Goal: Book appointment/travel/reservation

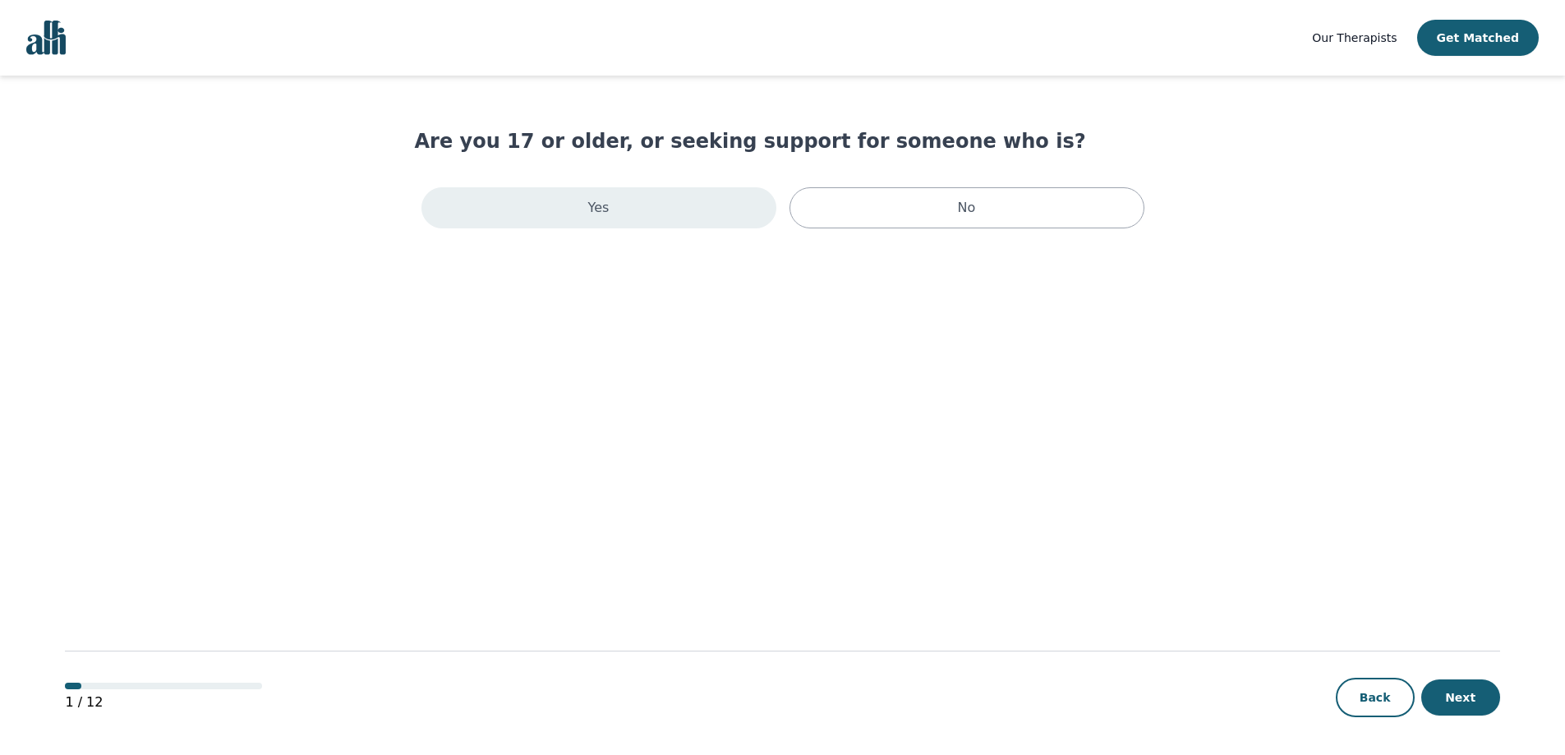
click at [717, 215] on div "Yes" at bounding box center [598, 207] width 355 height 41
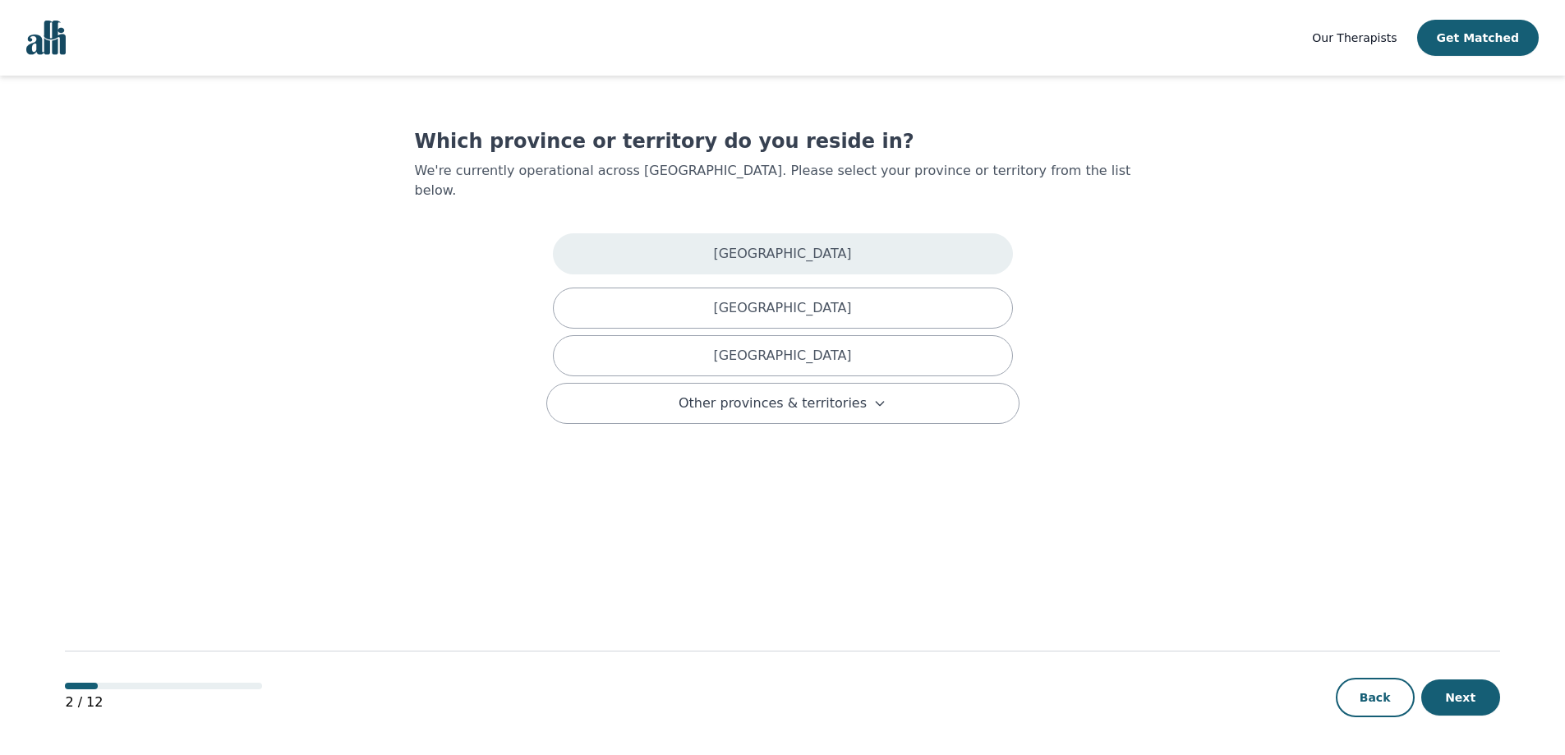
click at [805, 245] on div "[GEOGRAPHIC_DATA]" at bounding box center [783, 253] width 460 height 41
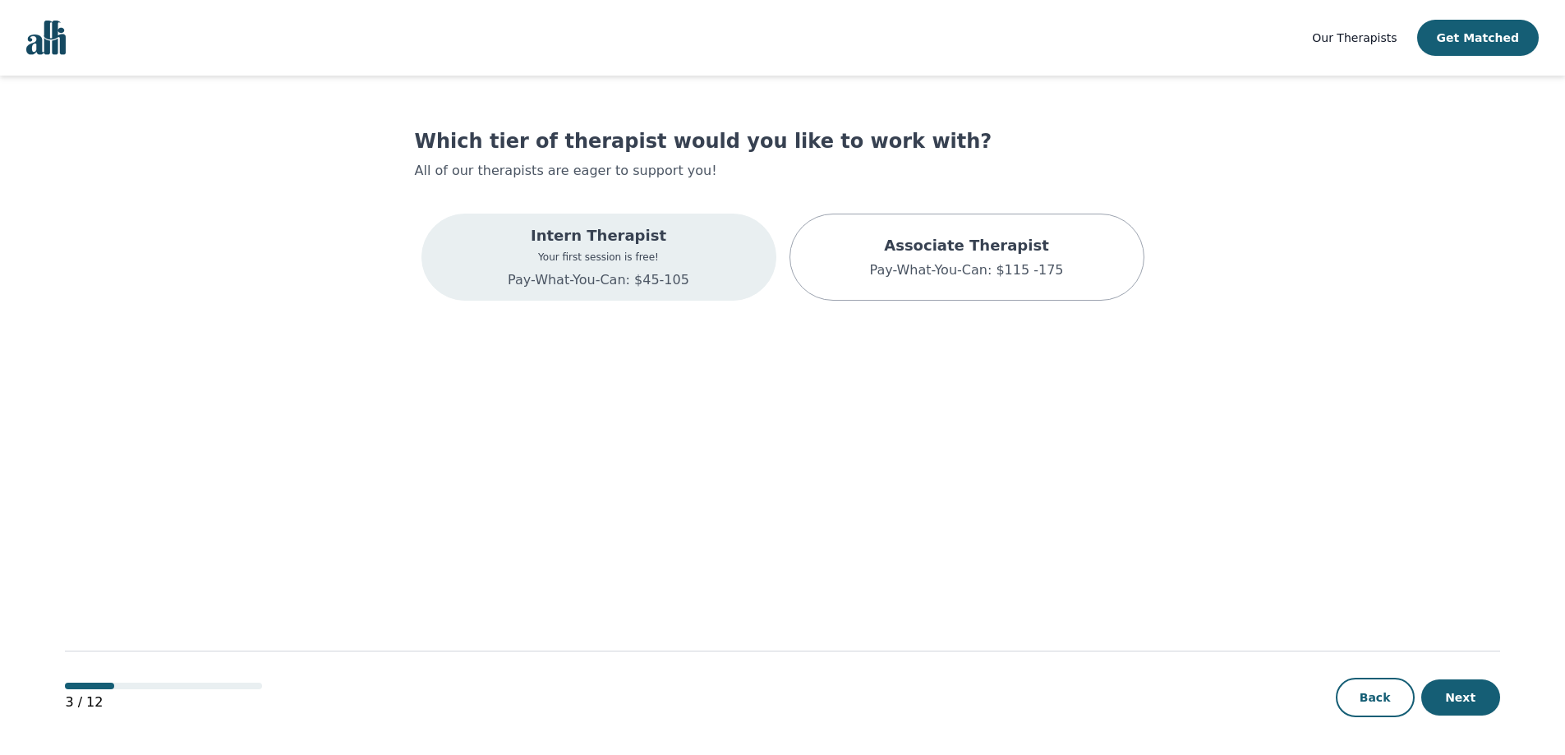
click at [557, 256] on p "Your first session is free!" at bounding box center [599, 256] width 182 height 13
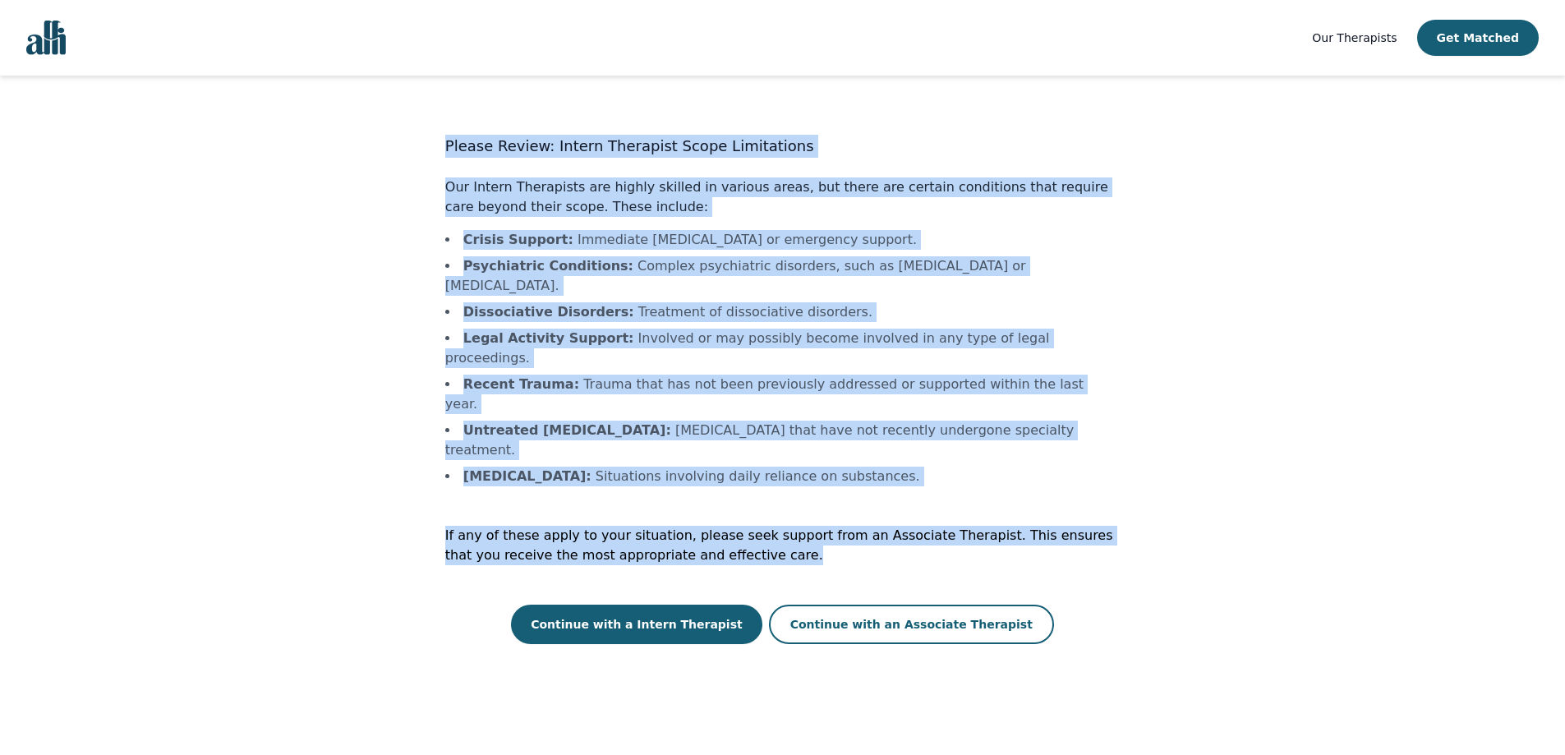
drag, startPoint x: 777, startPoint y: 476, endPoint x: 388, endPoint y: 112, distance: 533.4
click at [388, 112] on main "Please Review: Intern Therapist Scope Limitations Our Intern Therapists are hig…" at bounding box center [782, 416] width 1434 height 681
drag, startPoint x: 408, startPoint y: 145, endPoint x: 671, endPoint y: 164, distance: 263.5
click at [411, 145] on main "Please Review: Intern Therapist Scope Limitations Our Intern Therapists are hig…" at bounding box center [782, 416] width 1434 height 681
click at [734, 526] on p "If any of these apply to your situation, please seek support from an Associate …" at bounding box center [782, 545] width 674 height 39
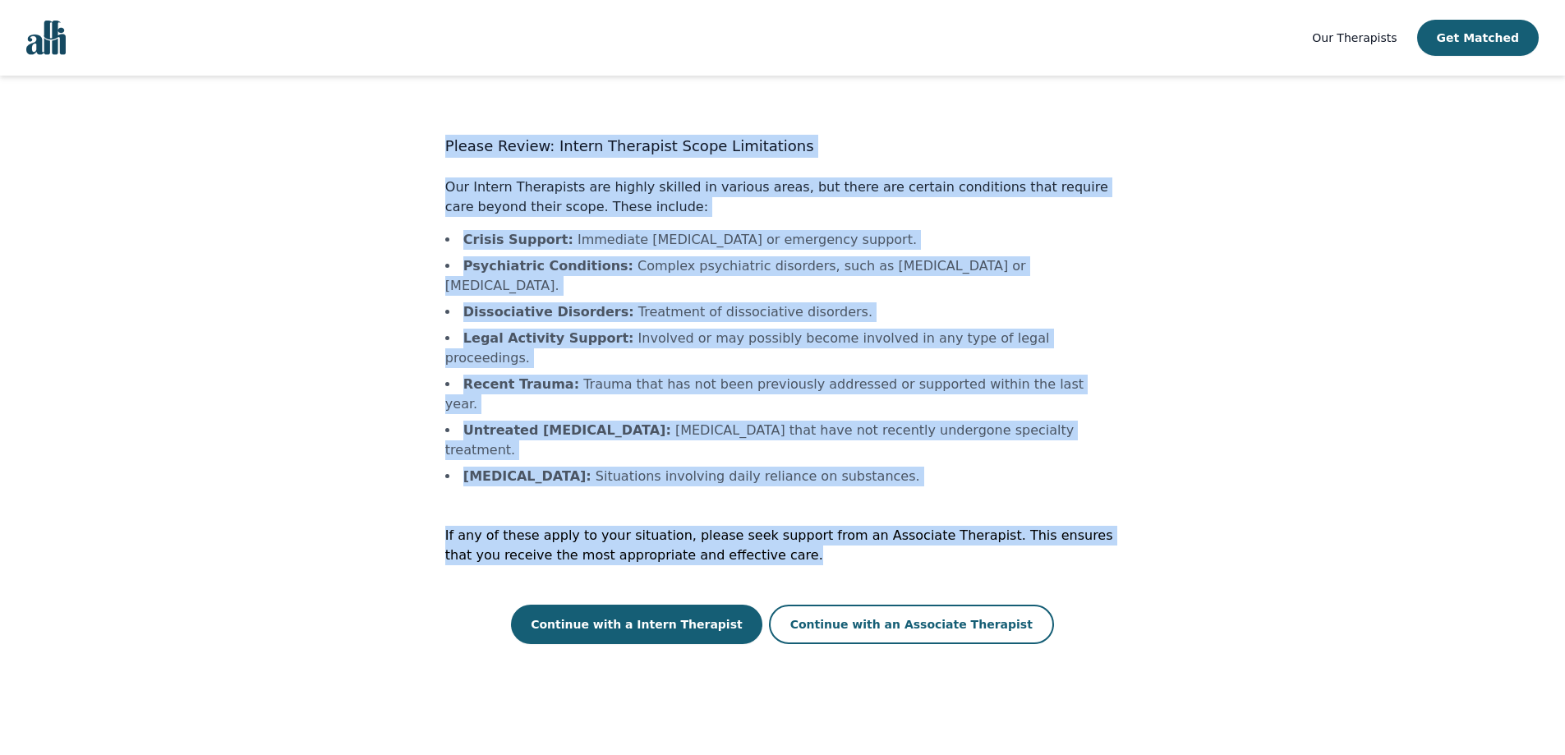
drag, startPoint x: 733, startPoint y: 477, endPoint x: 442, endPoint y: 117, distance: 463.0
click at [442, 117] on main "Please Review: Intern Therapist Scope Limitations Our Intern Therapists are hig…" at bounding box center [782, 416] width 1434 height 681
click at [917, 200] on p "Our Intern Therapists are highly skilled in various areas, but there are certai…" at bounding box center [782, 196] width 674 height 39
drag, startPoint x: 762, startPoint y: 483, endPoint x: 1030, endPoint y: 255, distance: 351.3
click at [433, 131] on div "Please Review: Intern Therapist Scope Limitations Our Intern Therapists are hig…" at bounding box center [783, 386] width 736 height 516
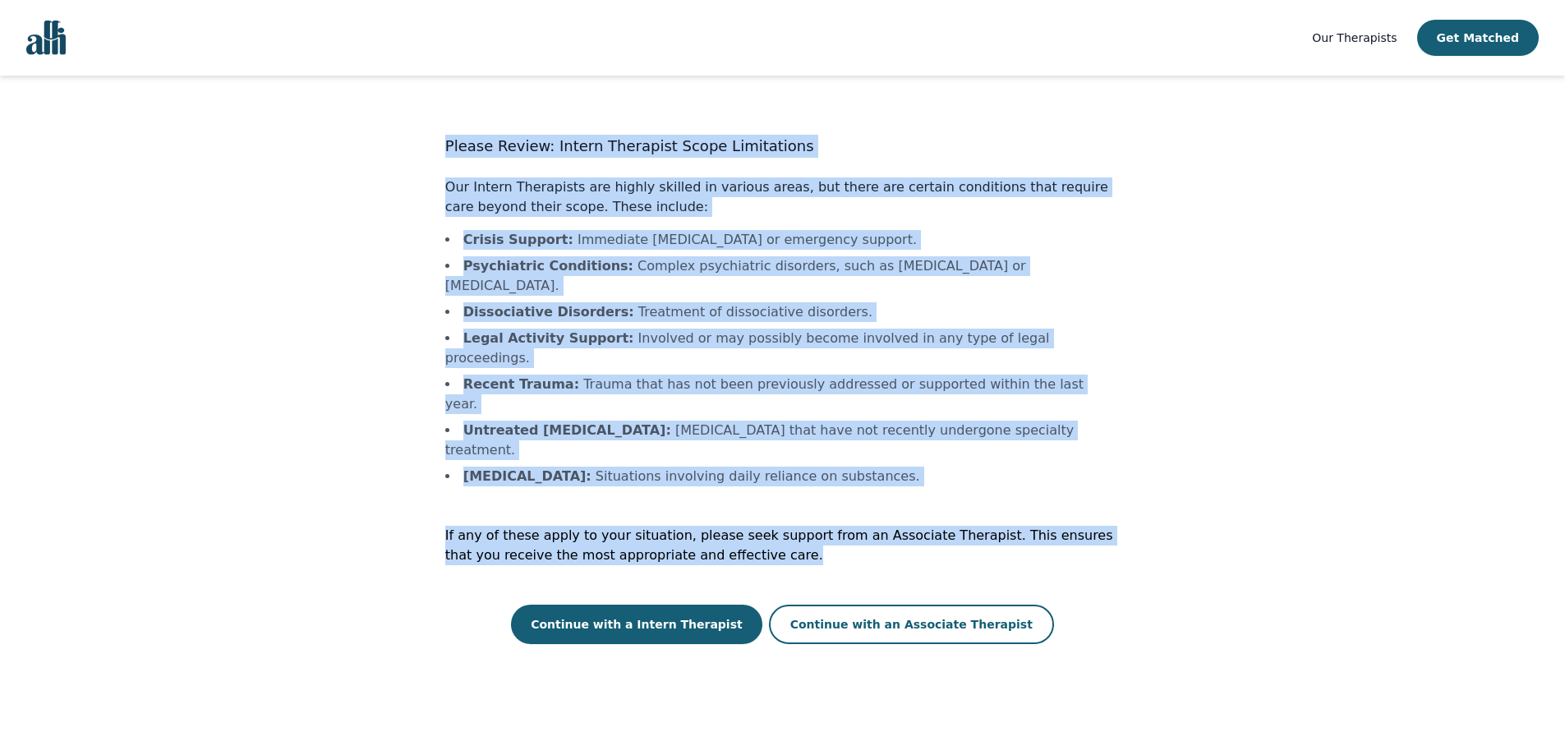
click at [1140, 323] on div "Please Review: Intern Therapist Scope Limitations Our Intern Therapists are hig…" at bounding box center [783, 386] width 736 height 516
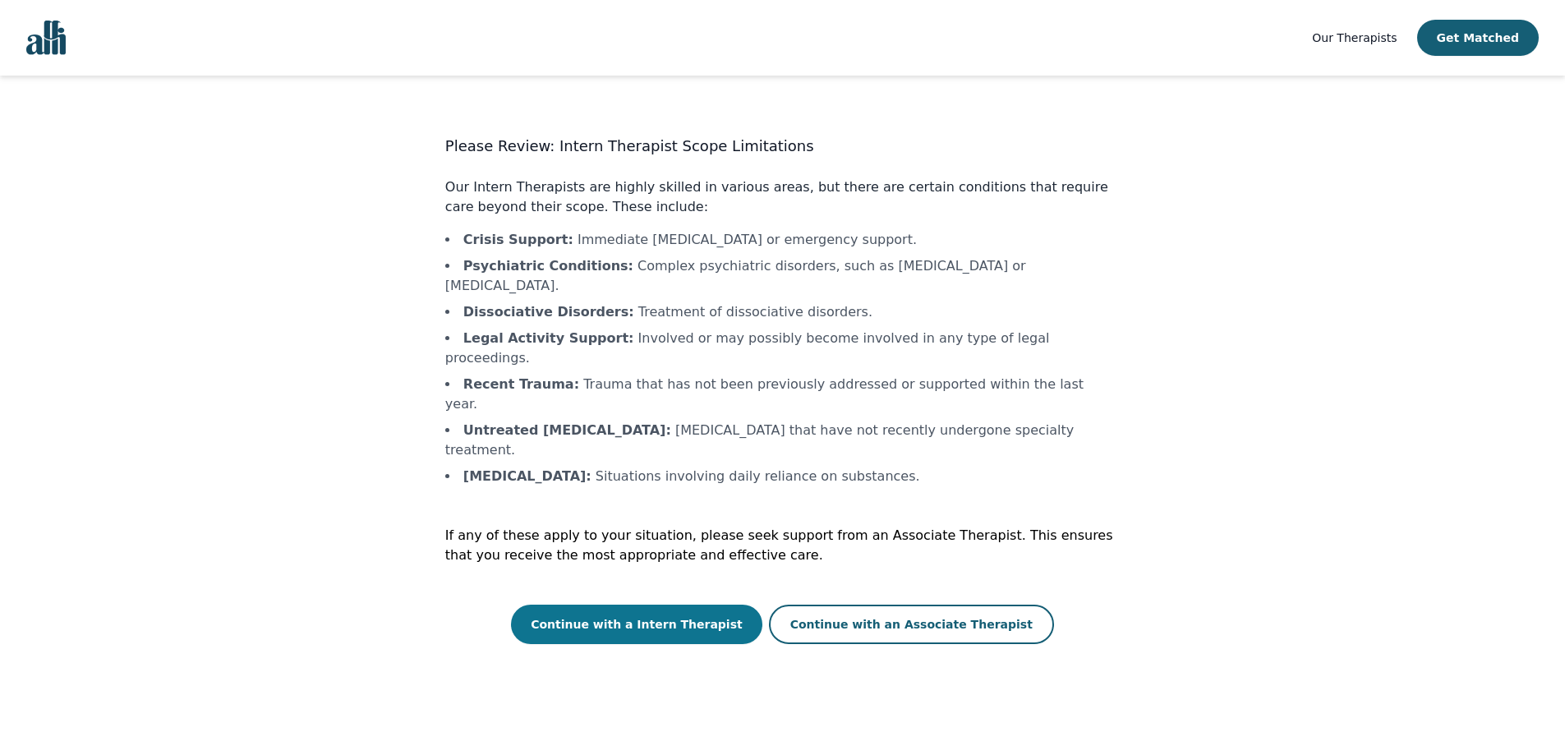
click at [689, 604] on button "Continue with a Intern Therapist" at bounding box center [636, 623] width 251 height 39
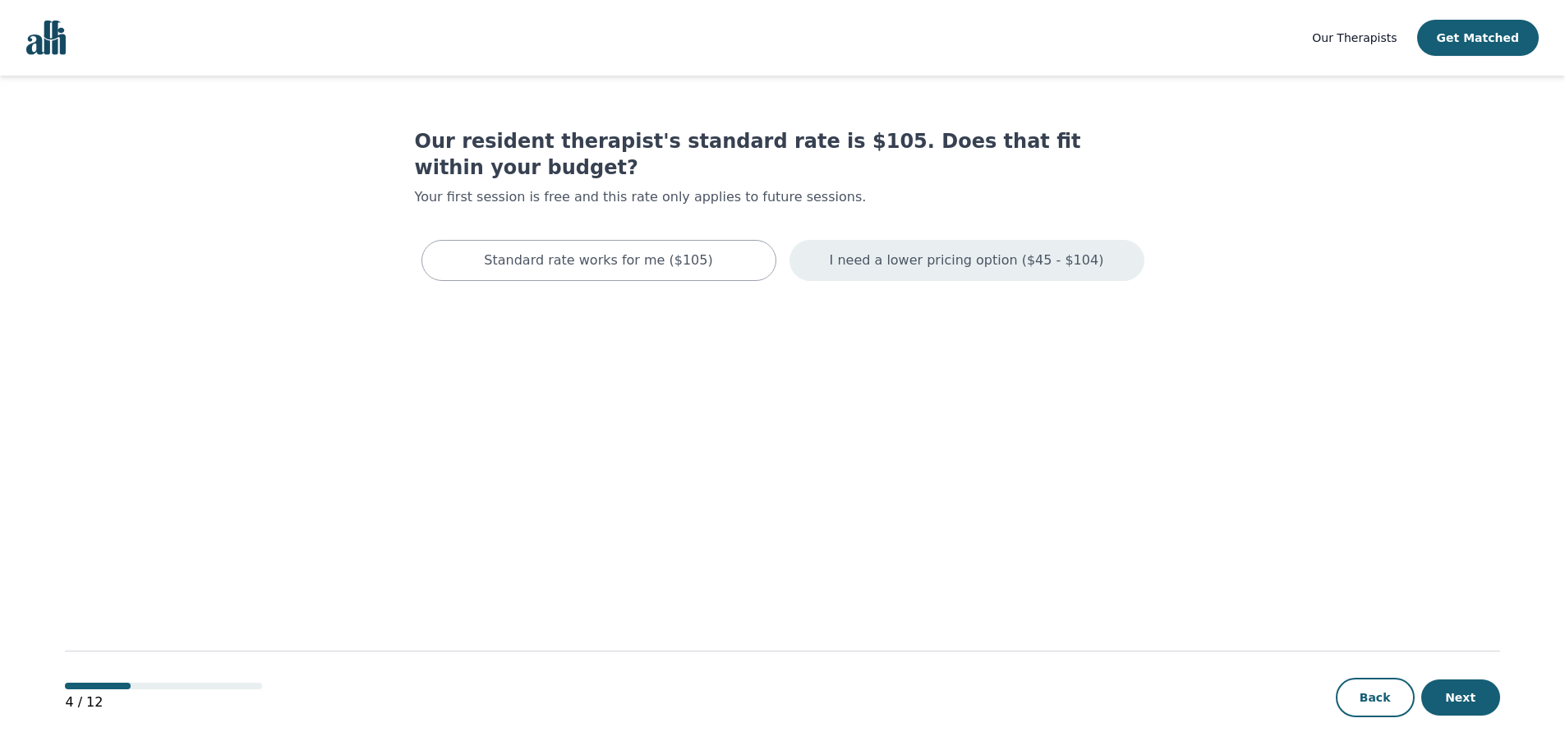
click at [1034, 250] on p "I need a lower pricing option ($45 - $104)" at bounding box center [966, 260] width 274 height 20
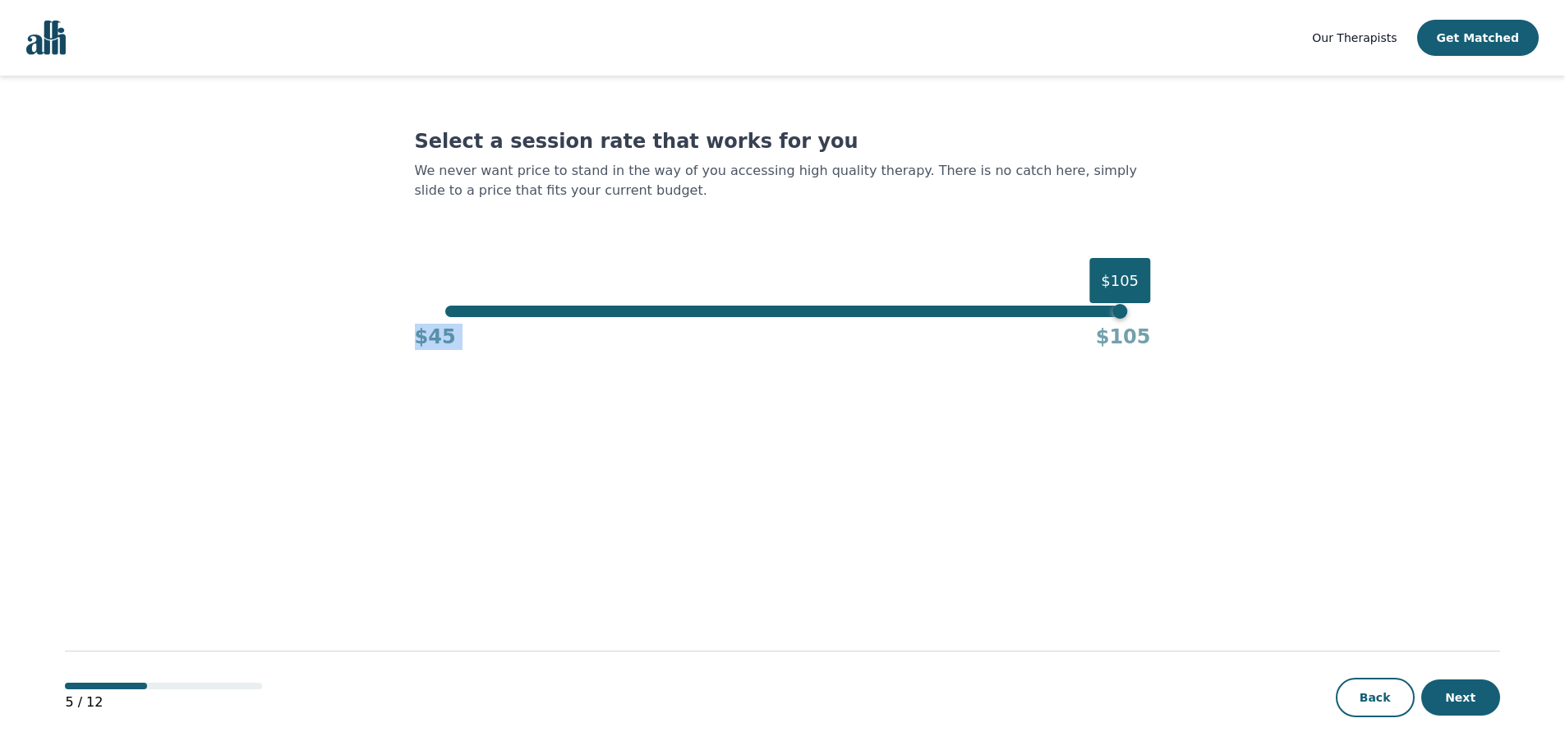
drag, startPoint x: 1135, startPoint y: 311, endPoint x: 852, endPoint y: 335, distance: 284.3
click at [852, 335] on div "$105 $45 $105" at bounding box center [783, 328] width 736 height 44
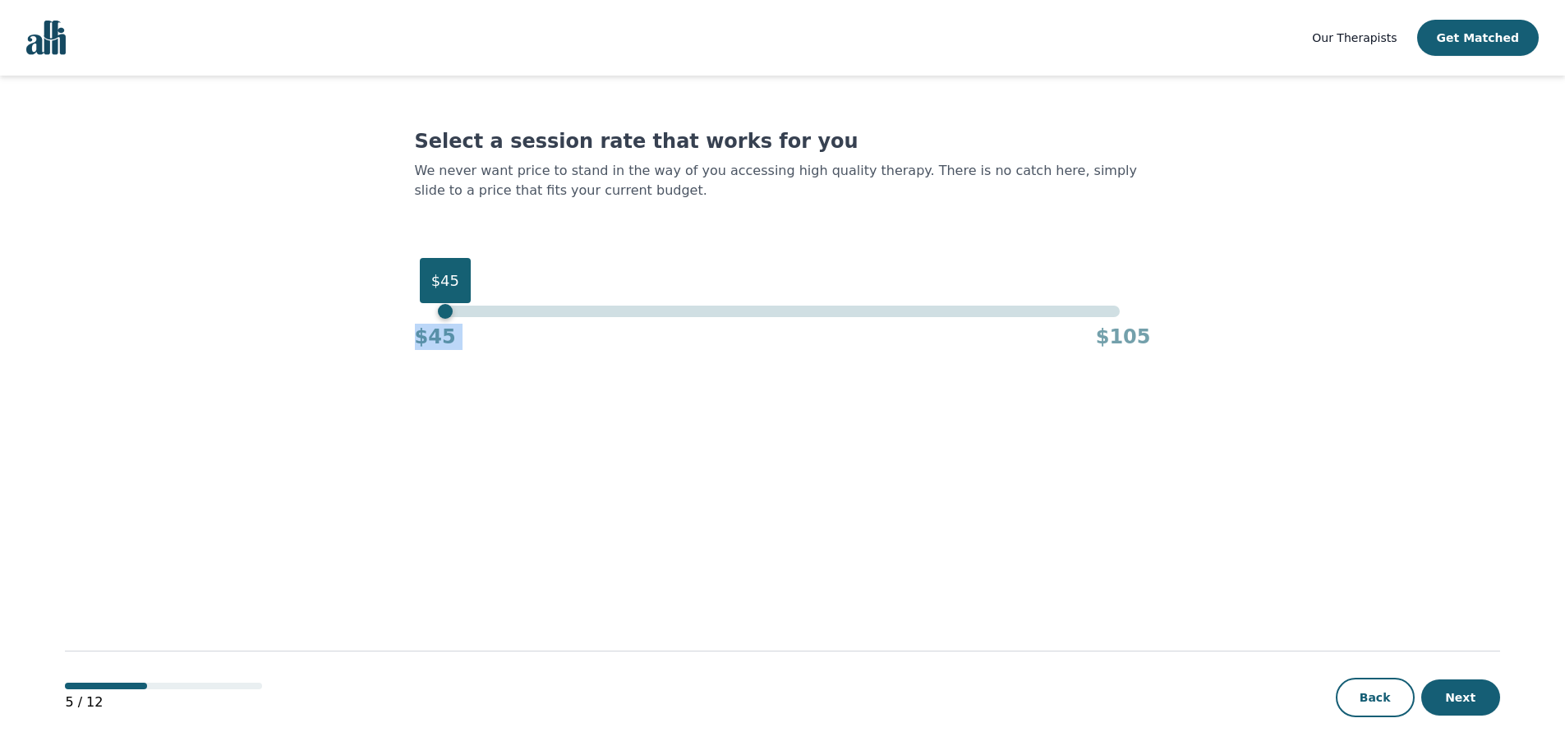
drag, startPoint x: 1112, startPoint y: 312, endPoint x: 158, endPoint y: 357, distance: 955.4
click at [158, 357] on main "Select a session rate that works for you We never want price to stand in the wa…" at bounding box center [782, 416] width 1434 height 681
click at [1473, 695] on button "Next" at bounding box center [1460, 697] width 79 height 36
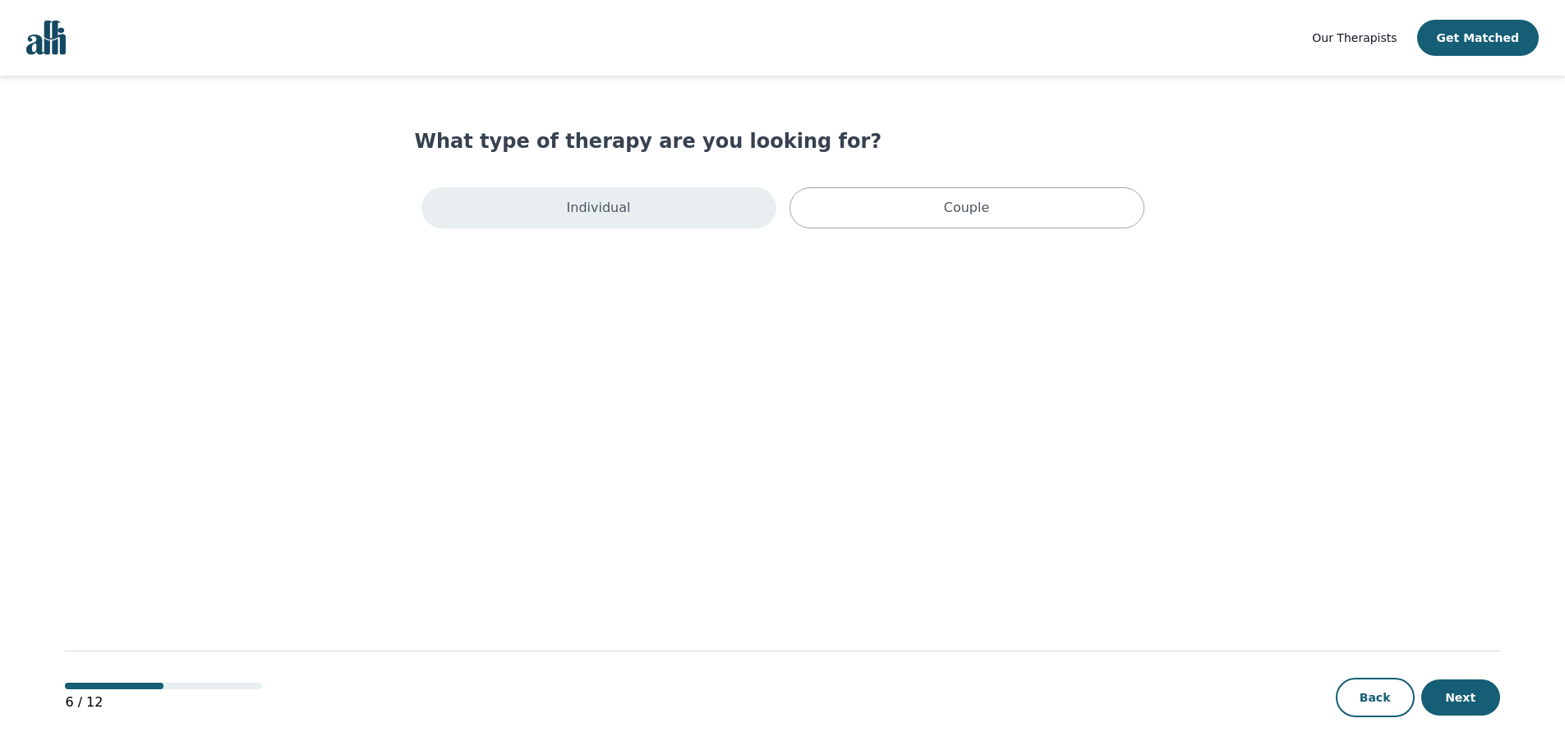
click at [664, 225] on div "Individual" at bounding box center [598, 207] width 355 height 41
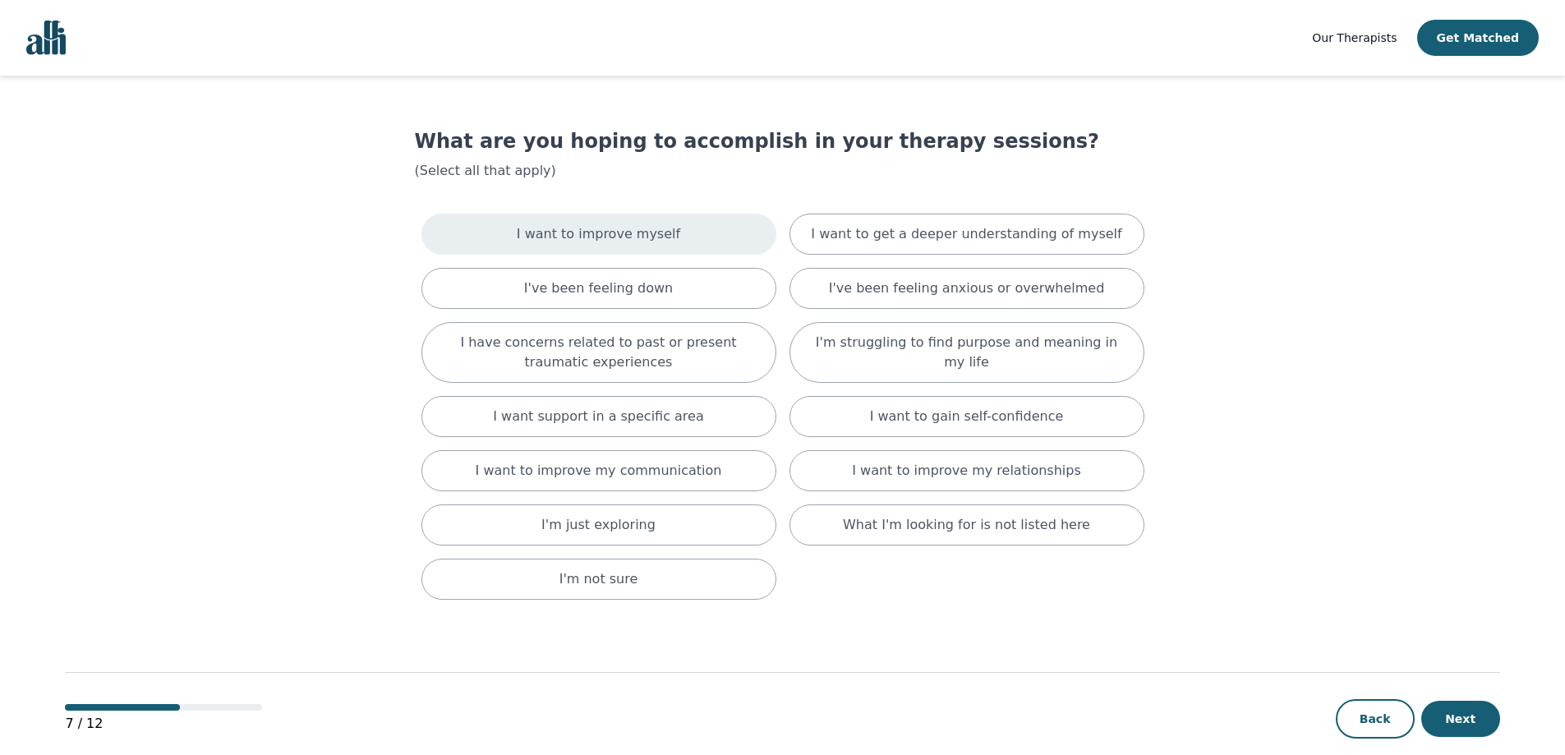
click at [564, 230] on p "I want to improve myself" at bounding box center [598, 234] width 163 height 20
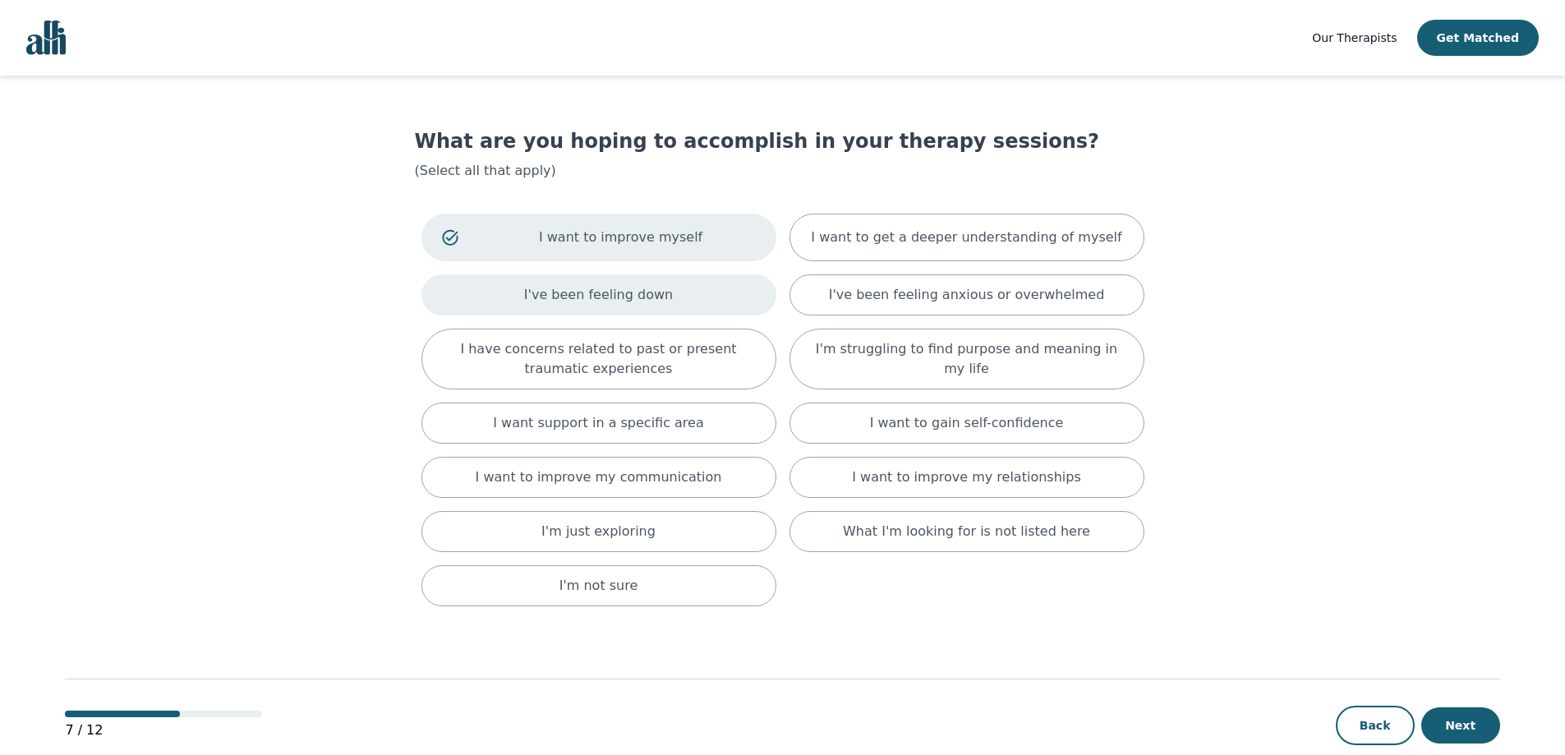
click at [557, 297] on p "I've been feeling down" at bounding box center [598, 295] width 149 height 20
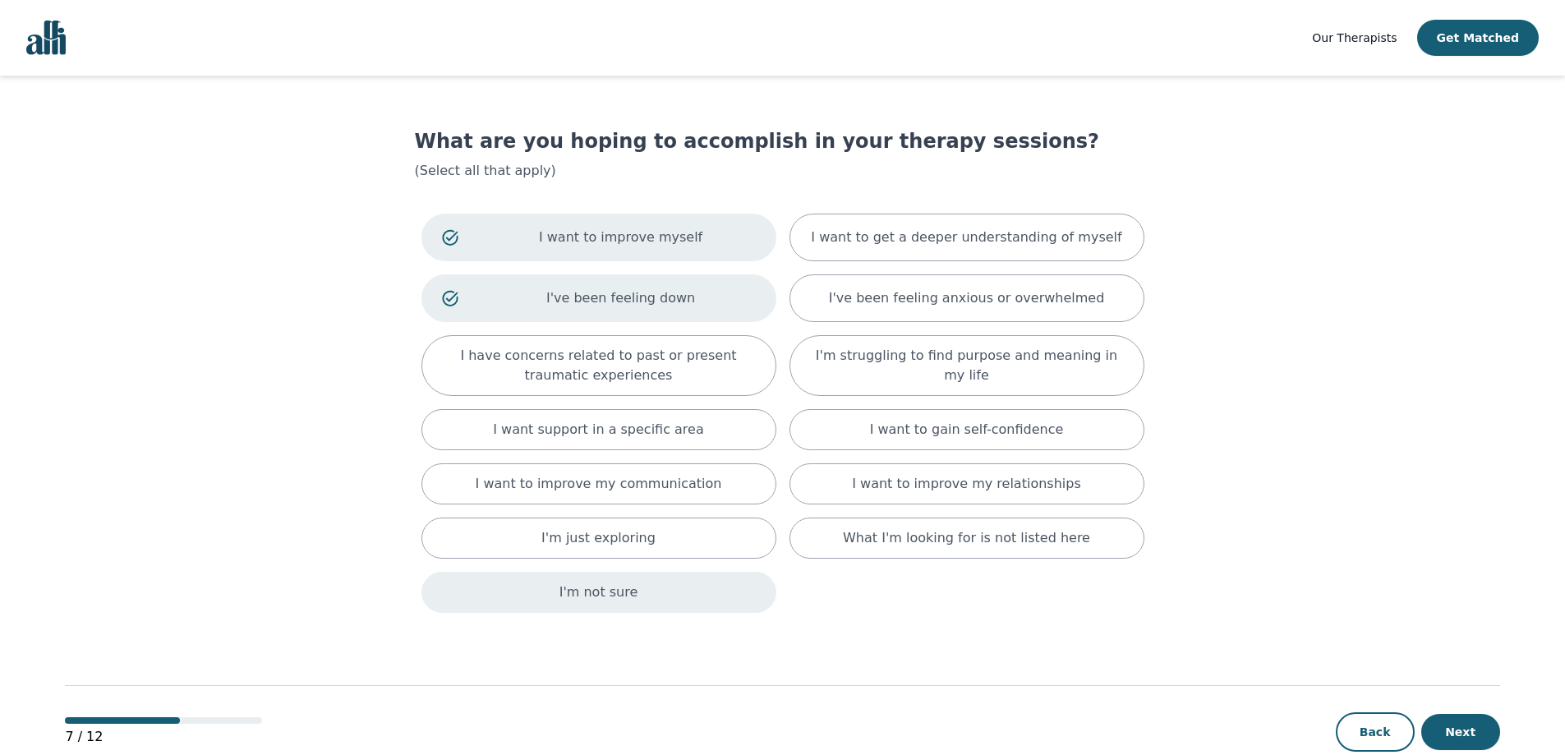
click at [657, 602] on div "I'm not sure" at bounding box center [598, 592] width 355 height 41
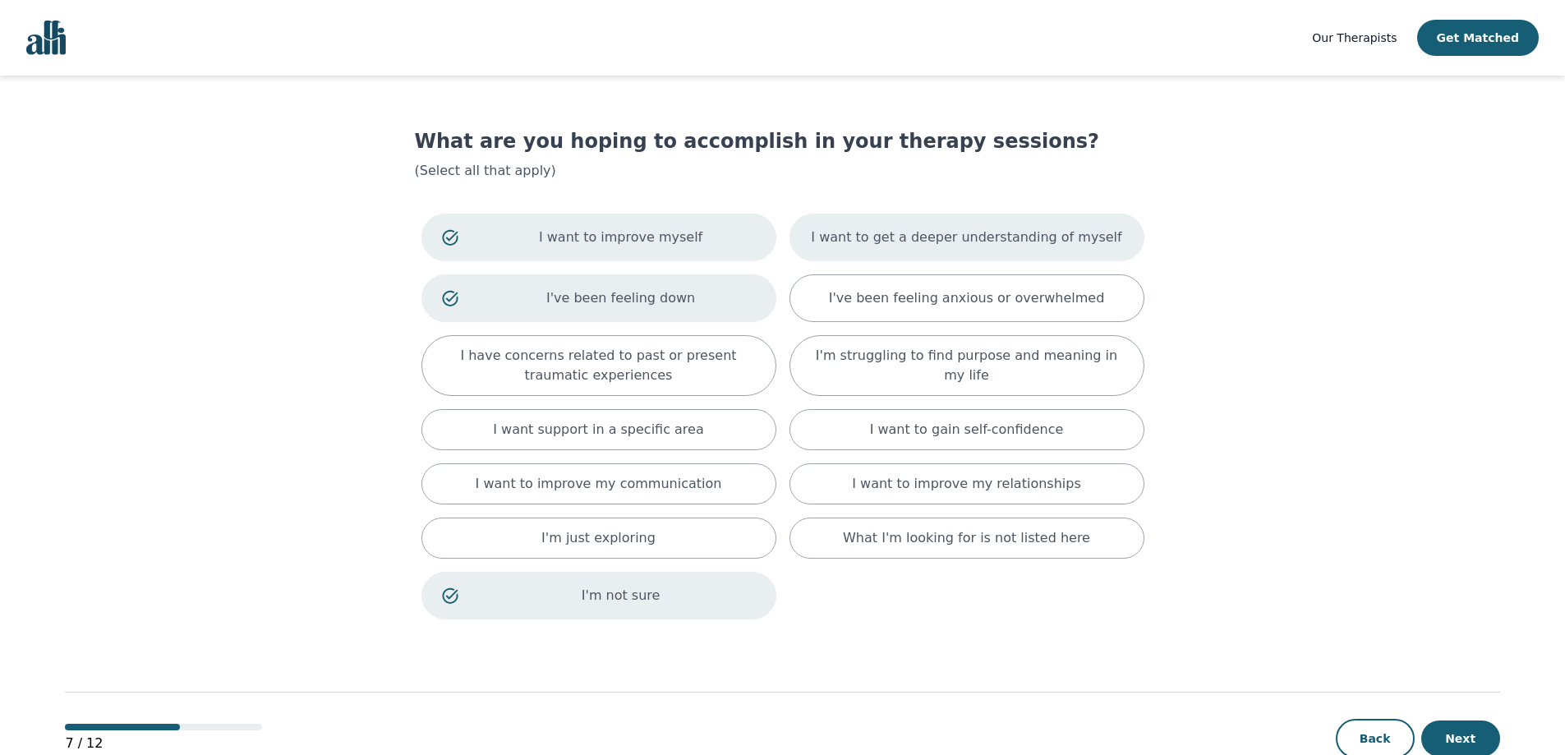
click at [984, 253] on div "I want to get a deeper understanding of myself" at bounding box center [966, 238] width 355 height 48
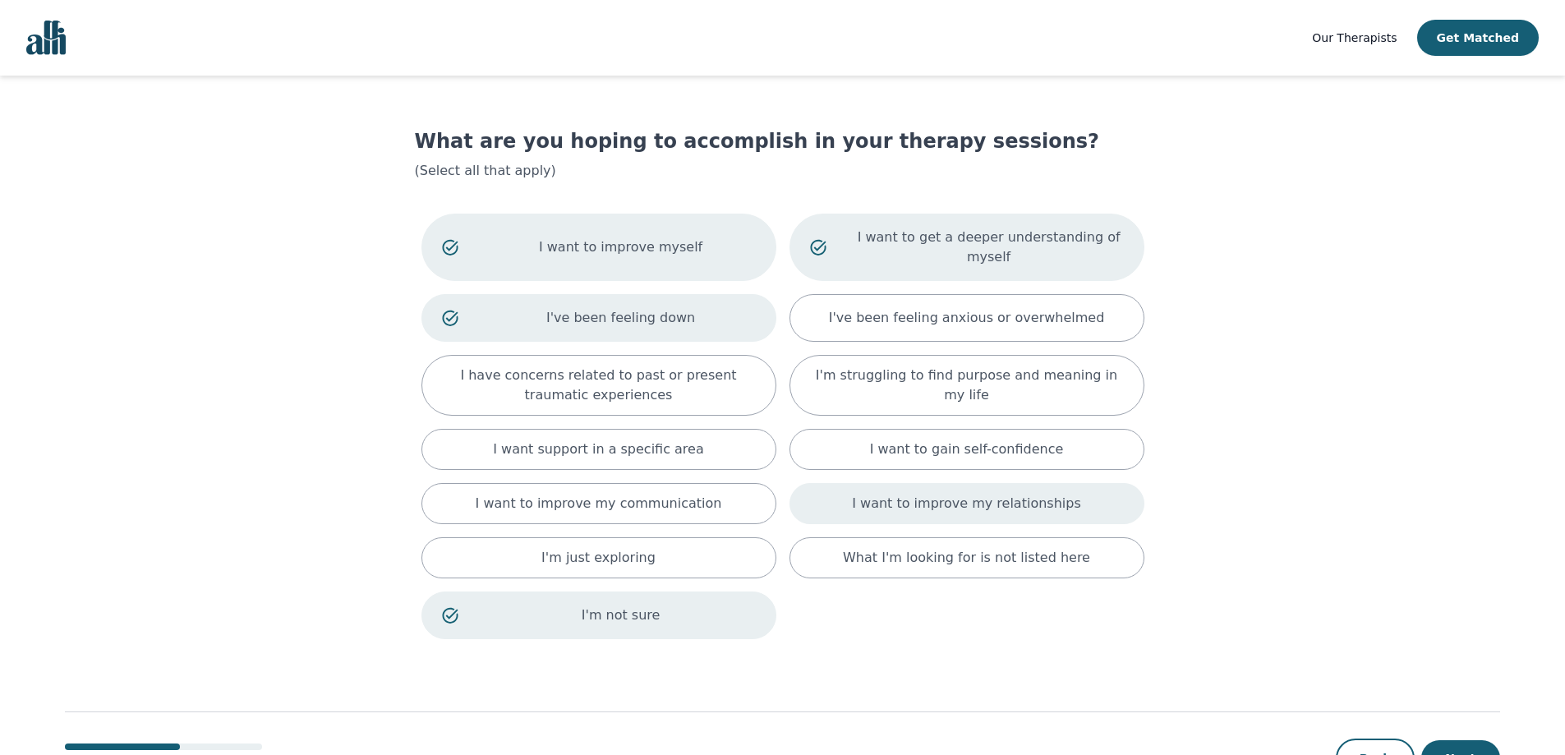
drag, startPoint x: 1040, startPoint y: 494, endPoint x: 1053, endPoint y: 482, distance: 17.5
click at [1040, 492] on div "I want to improve my relationships" at bounding box center [966, 503] width 355 height 41
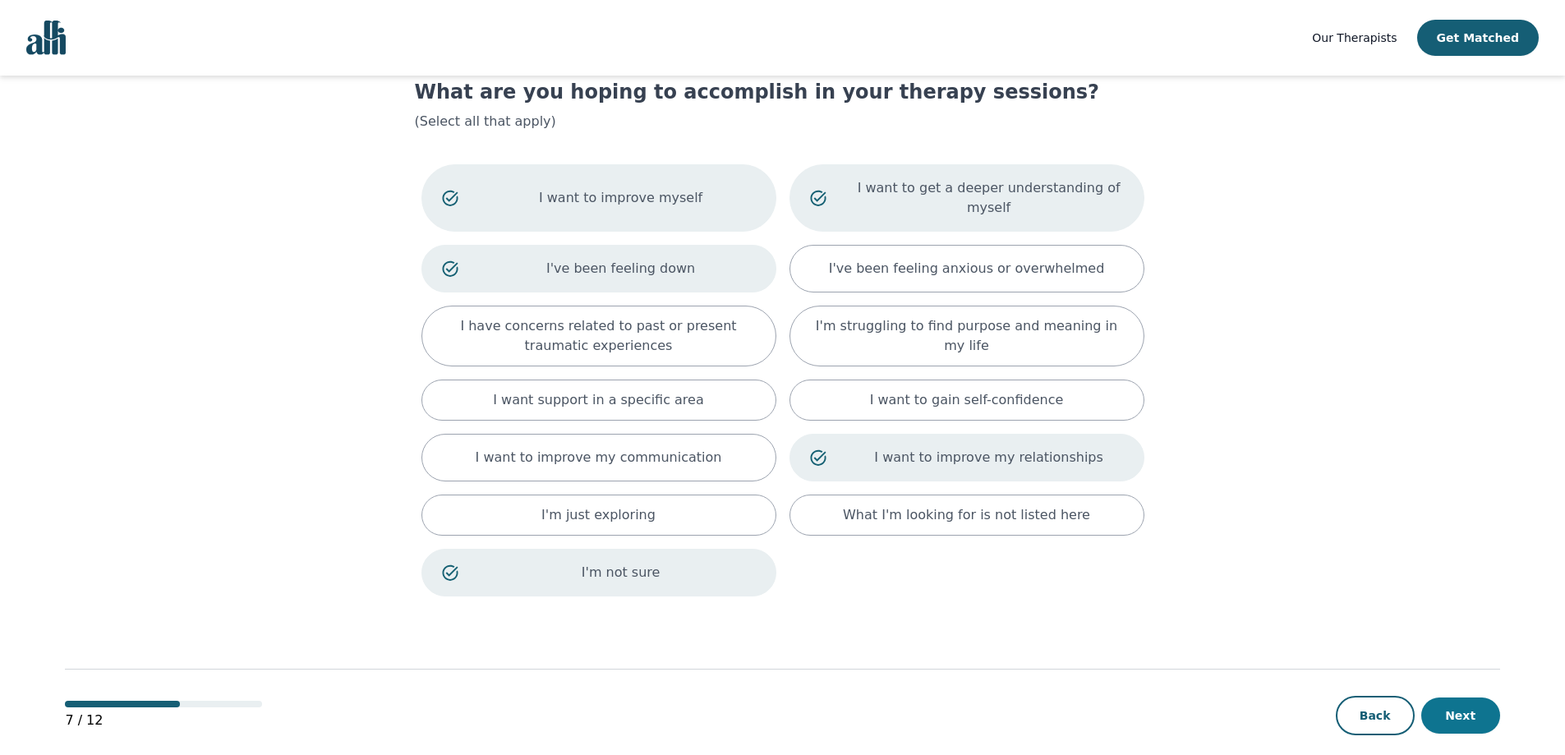
click at [1472, 697] on button "Next" at bounding box center [1460, 715] width 79 height 36
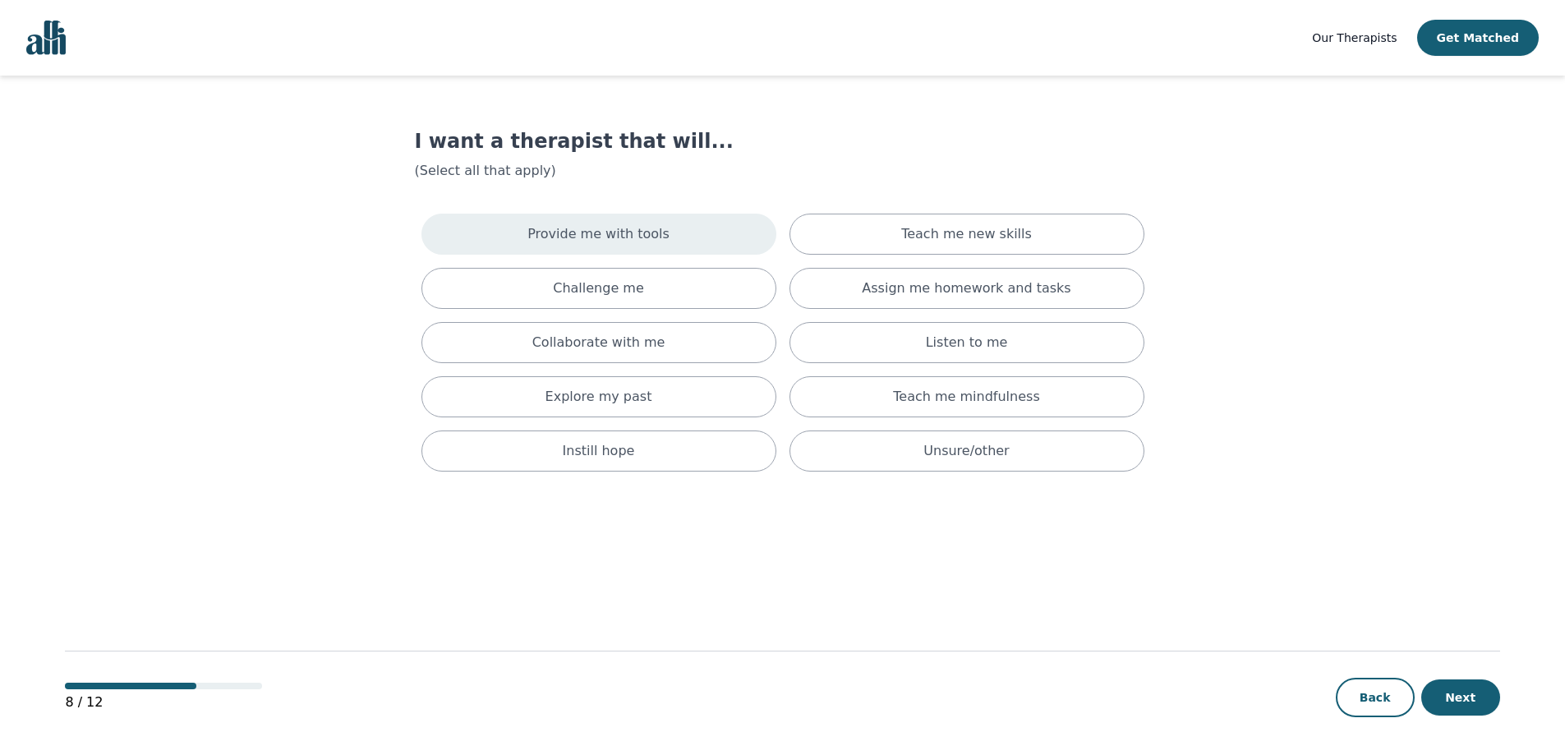
click at [646, 232] on p "Provide me with tools" at bounding box center [598, 234] width 142 height 20
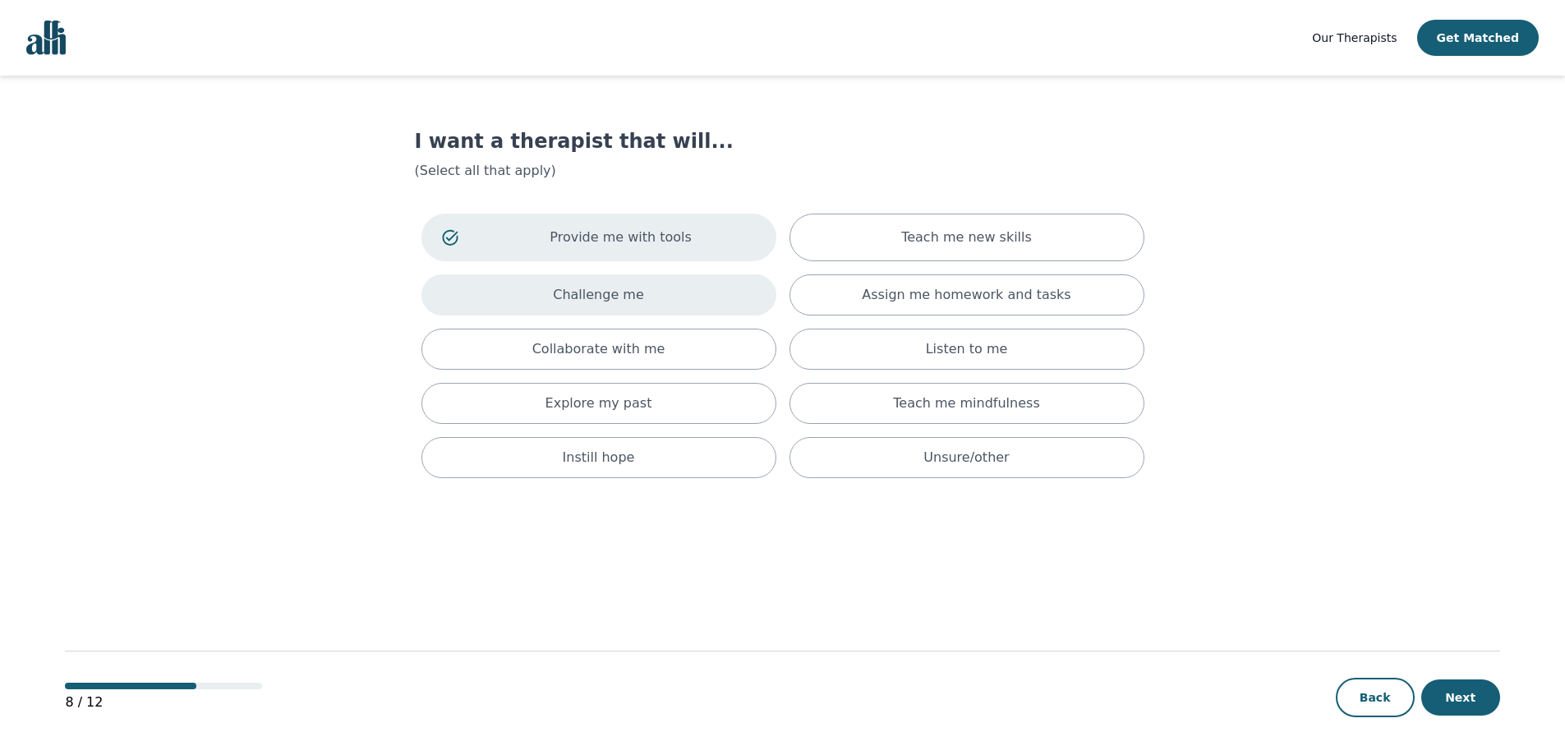
click at [692, 308] on div "Challenge me" at bounding box center [598, 294] width 355 height 41
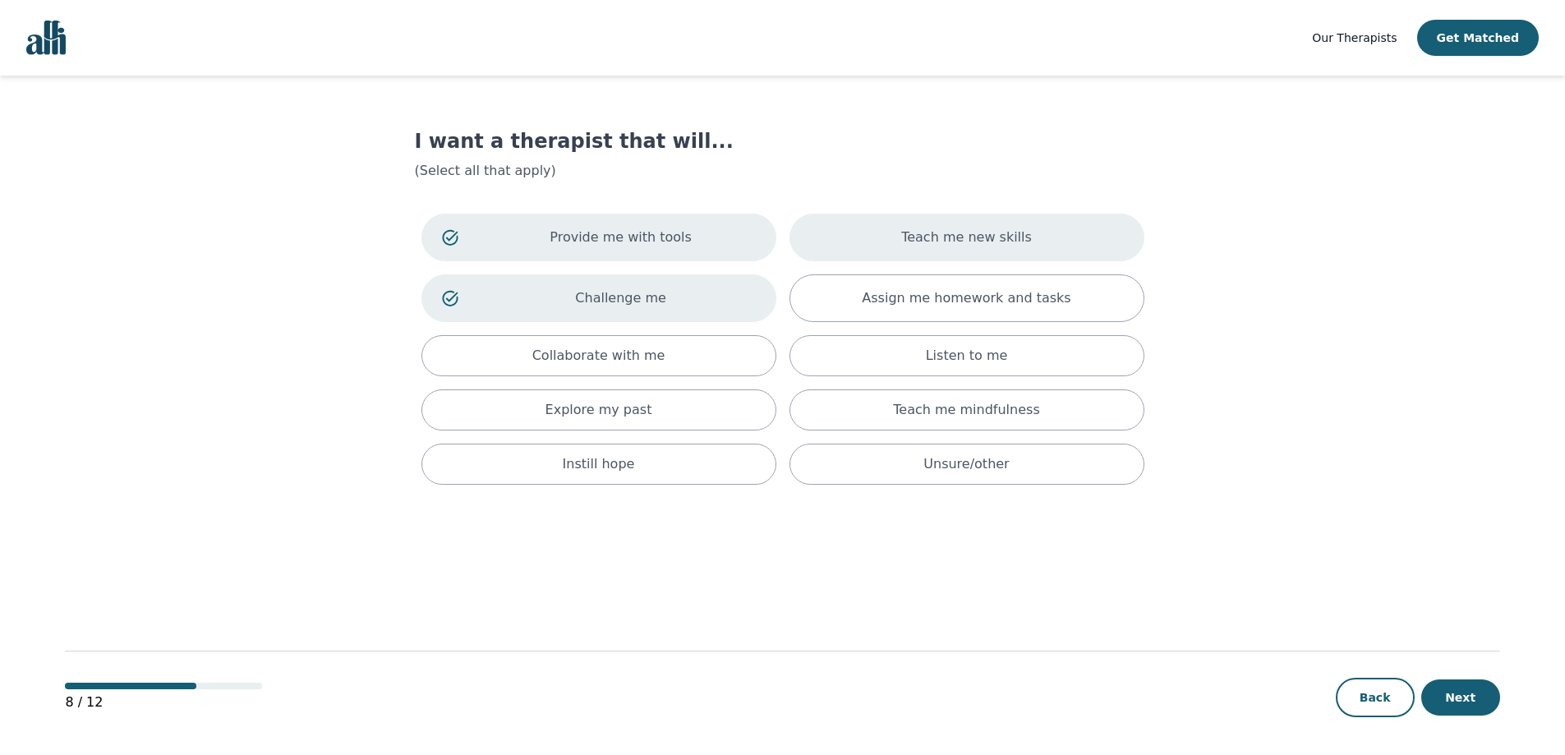
click at [954, 241] on p "Teach me new skills" at bounding box center [966, 237] width 131 height 20
click at [1033, 365] on div "Listen to me" at bounding box center [966, 355] width 355 height 41
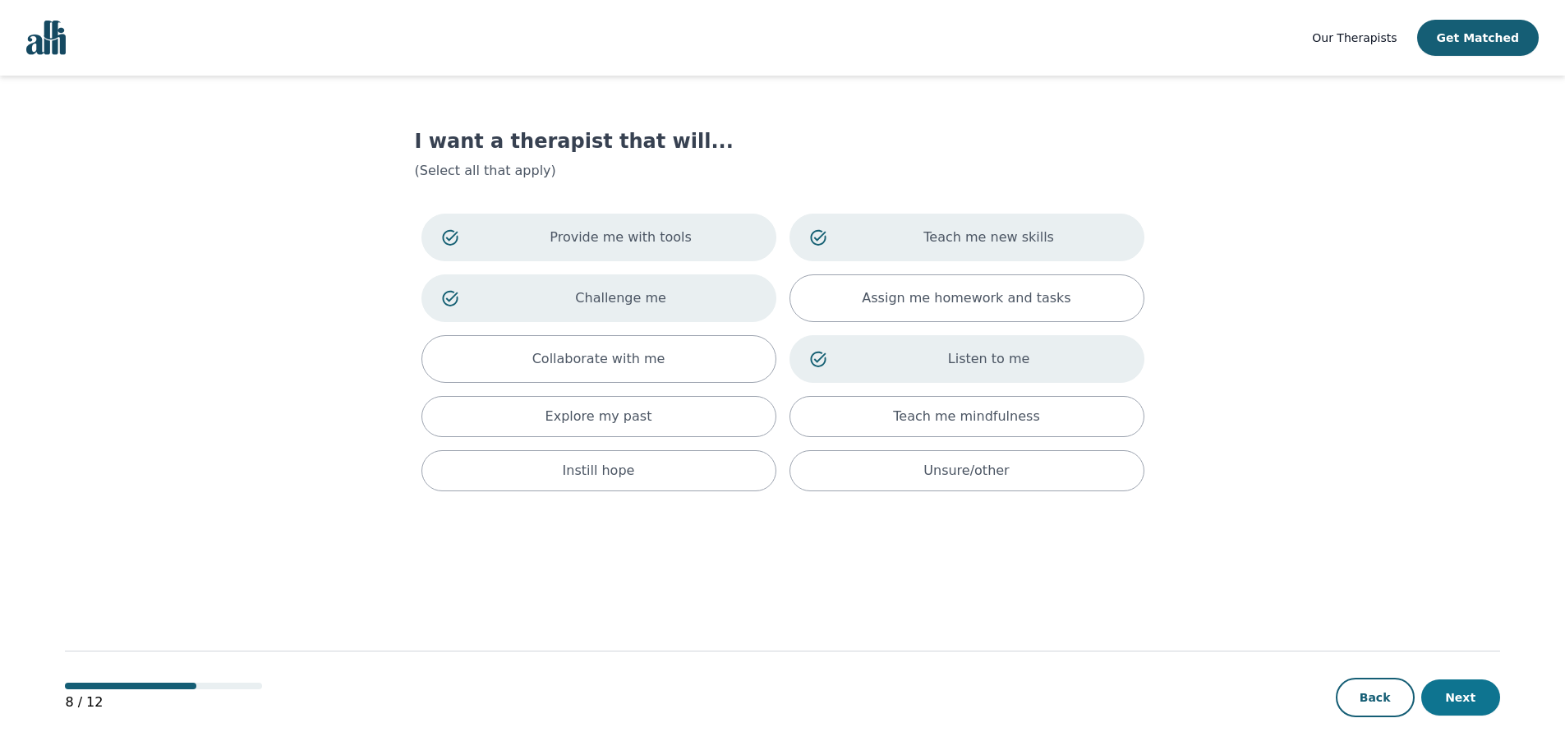
click at [1468, 704] on button "Next" at bounding box center [1460, 697] width 79 height 36
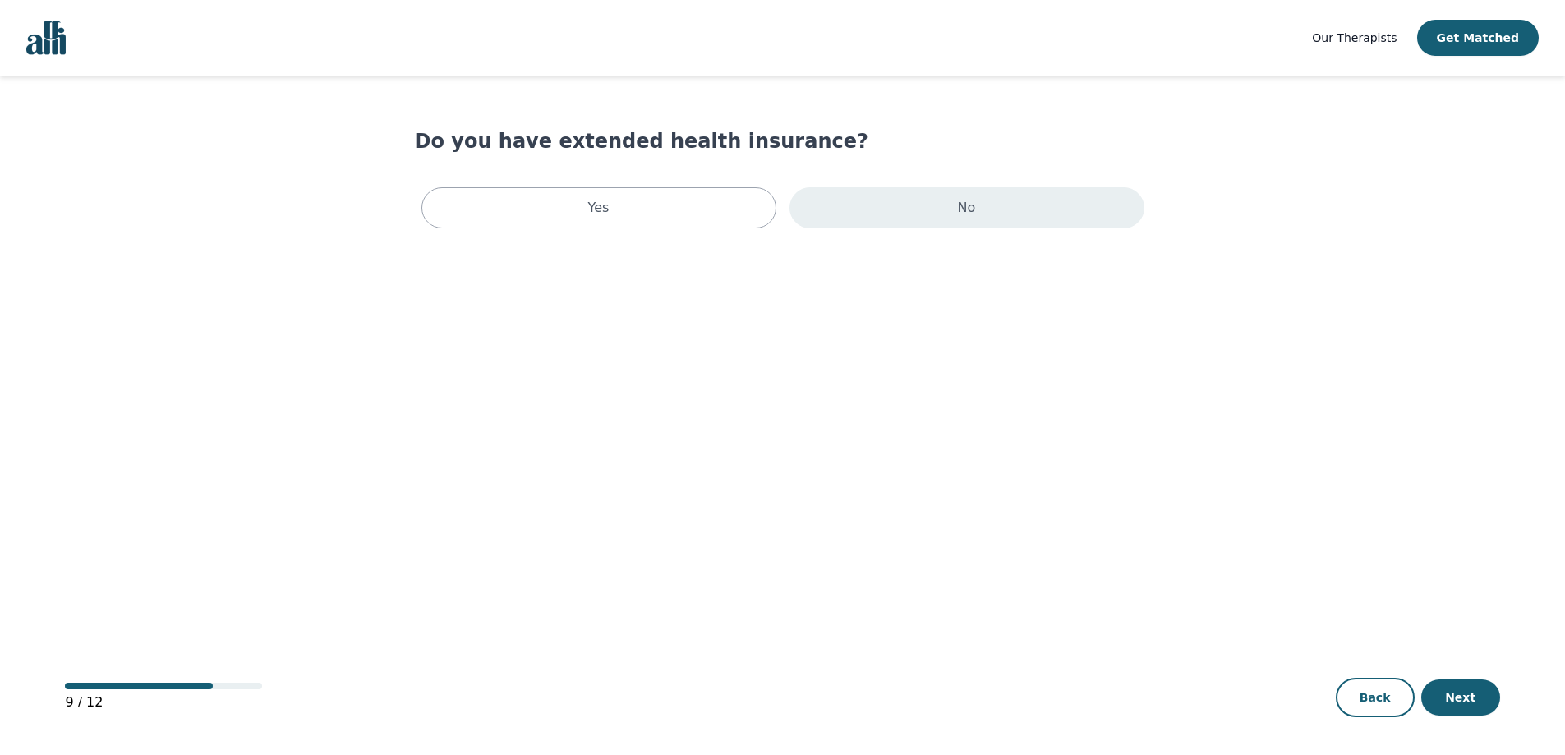
click at [1002, 219] on div "No" at bounding box center [966, 207] width 355 height 41
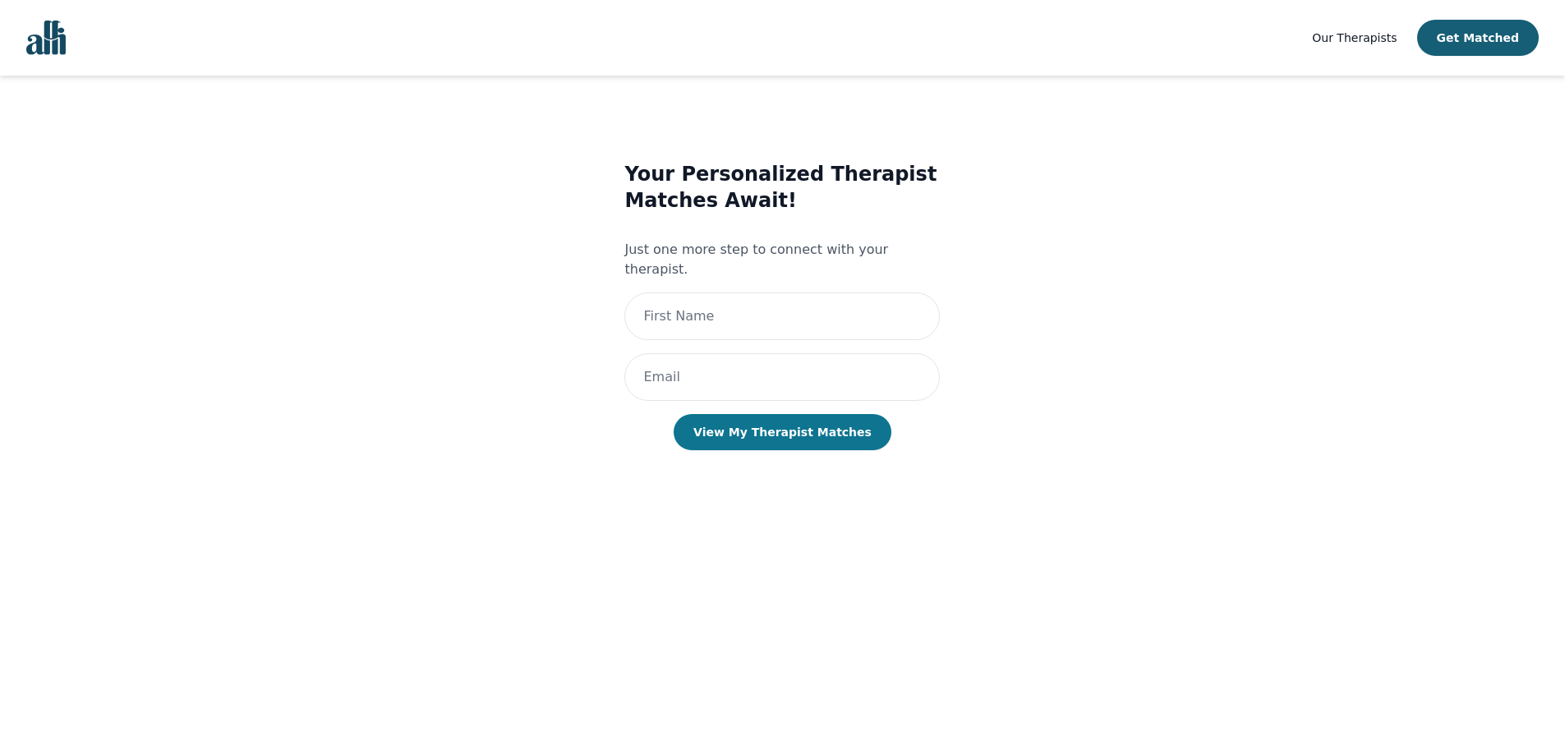
click at [835, 419] on button "View My Therapist Matches" at bounding box center [782, 432] width 218 height 36
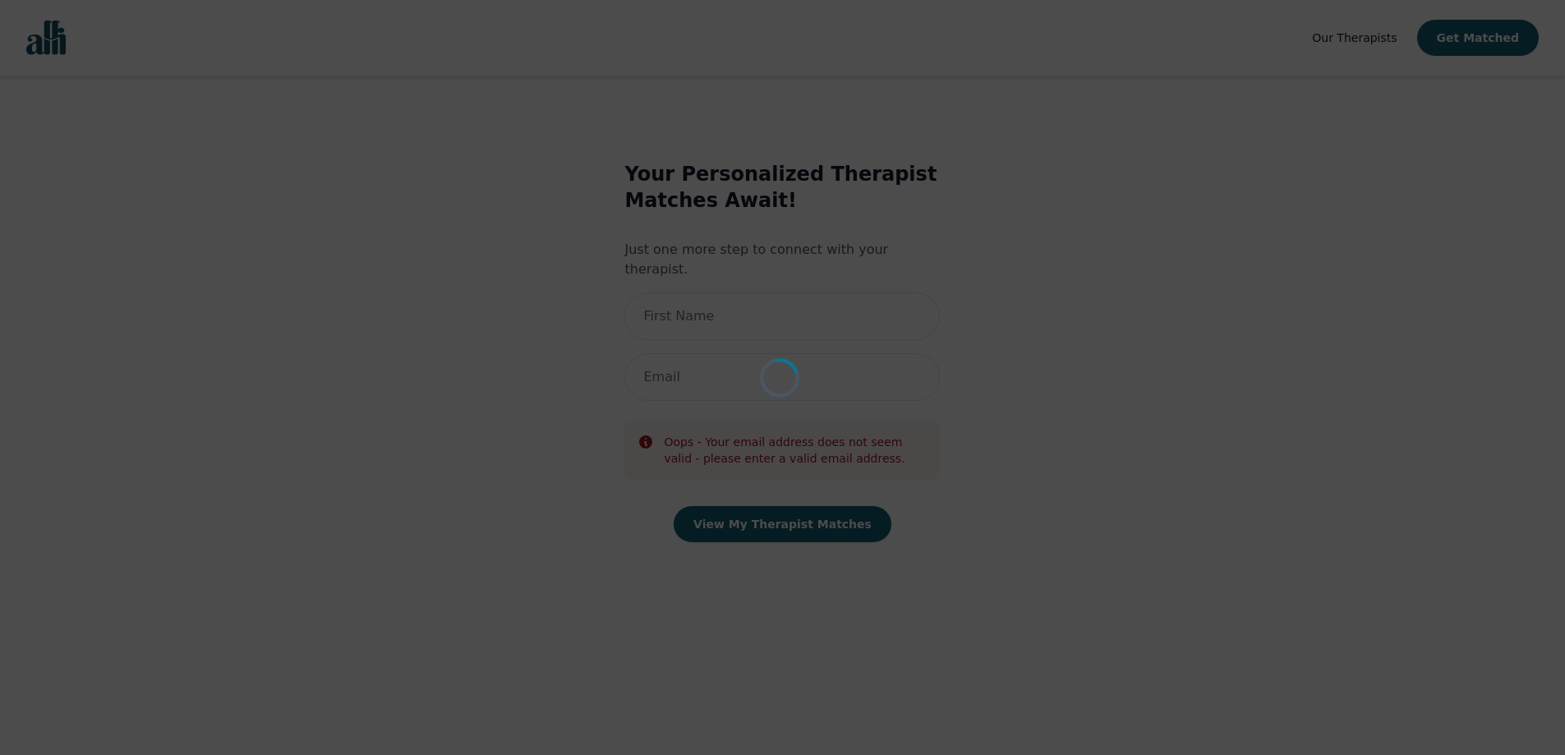
click at [984, 388] on div "Loading..." at bounding box center [782, 377] width 1565 height 755
